Goal: Information Seeking & Learning: Learn about a topic

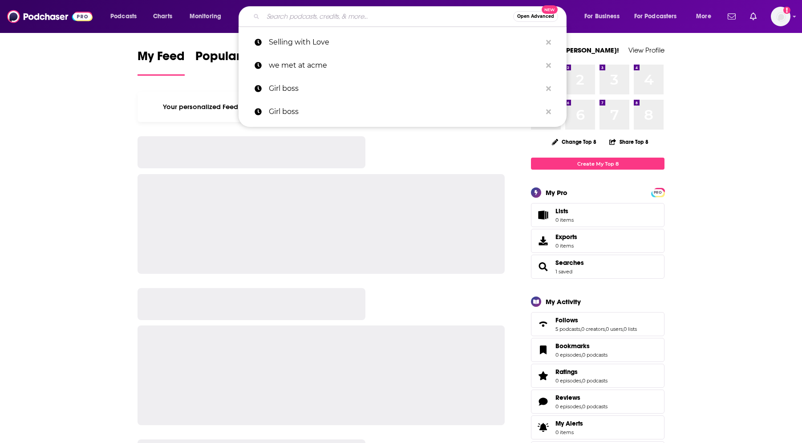
click at [381, 18] on input "Search podcasts, credits, & more..." at bounding box center [388, 16] width 250 height 14
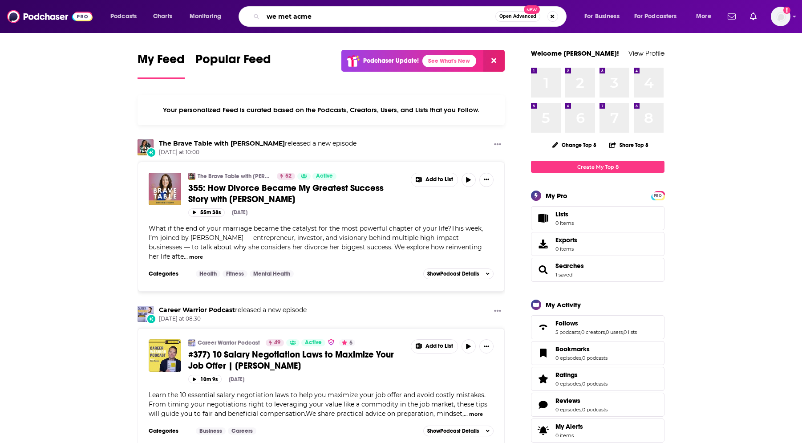
type input "we met acme"
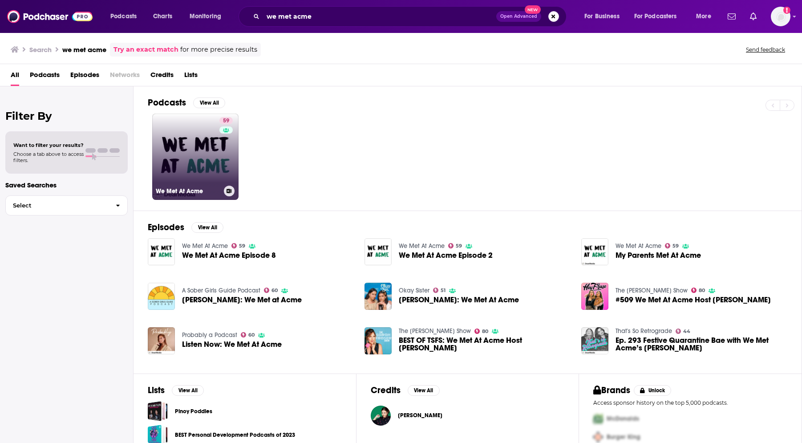
click at [197, 145] on link "59 We Met At Acme" at bounding box center [195, 157] width 86 height 86
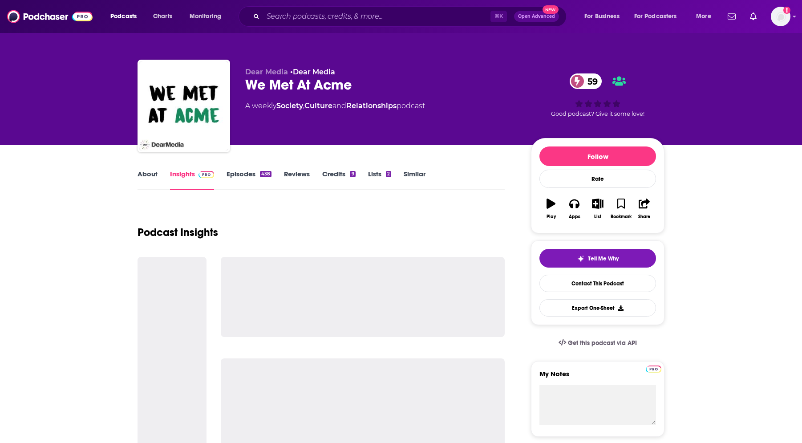
click at [154, 176] on link "About" at bounding box center [148, 180] width 20 height 20
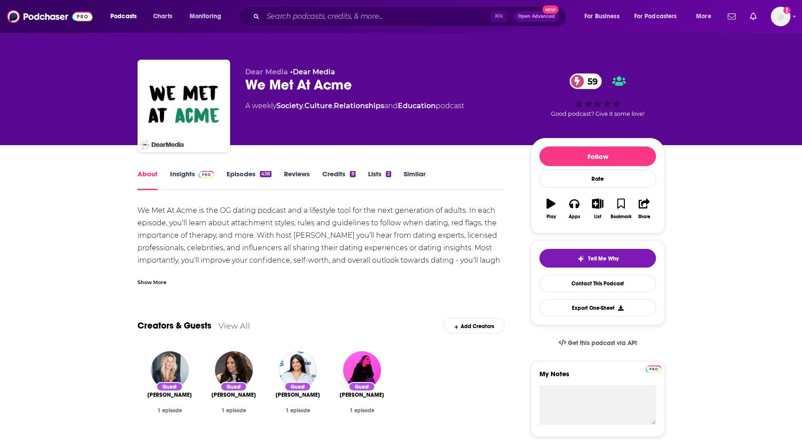
click at [159, 280] on div "Show More" at bounding box center [152, 281] width 29 height 8
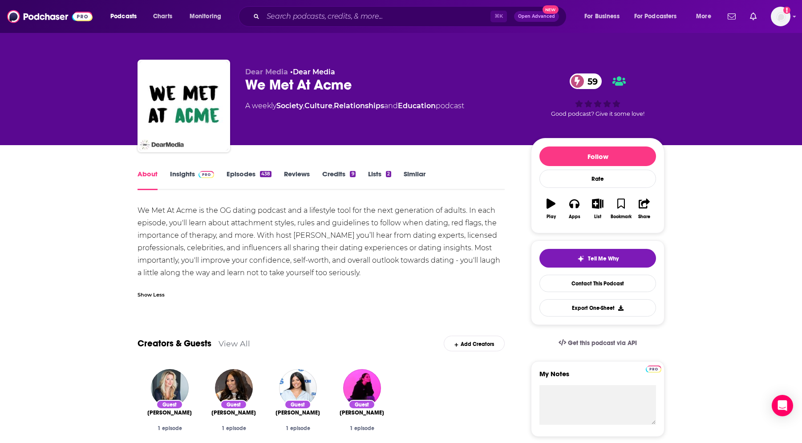
drag, startPoint x: 203, startPoint y: 169, endPoint x: 215, endPoint y: 171, distance: 11.8
click at [203, 169] on div "About Insights Episodes 438 Reviews Credits 9 Lists 2 Similar" at bounding box center [321, 179] width 367 height 22
click at [194, 172] on link "Insights" at bounding box center [192, 180] width 44 height 20
